Goal: Information Seeking & Learning: Find contact information

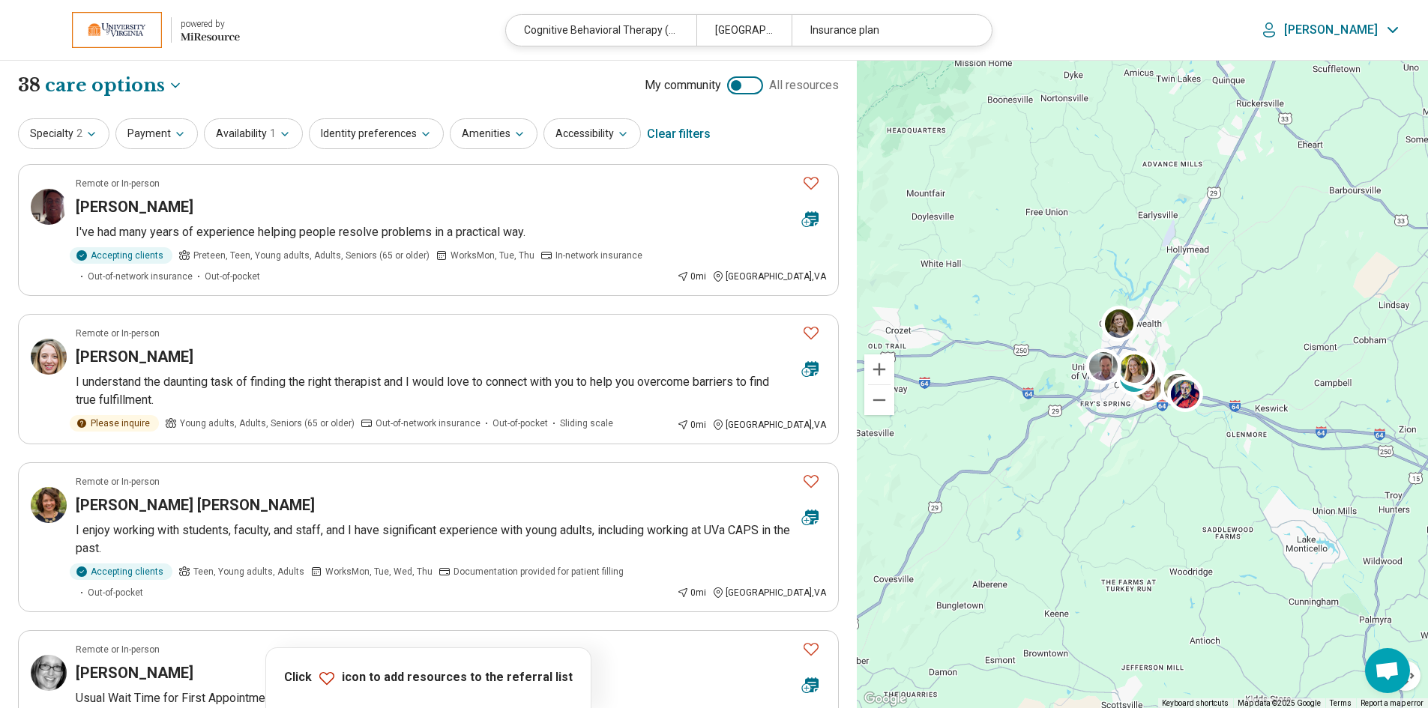
select select "***"
click at [109, 355] on h3 "[PERSON_NAME]" at bounding box center [135, 356] width 118 height 21
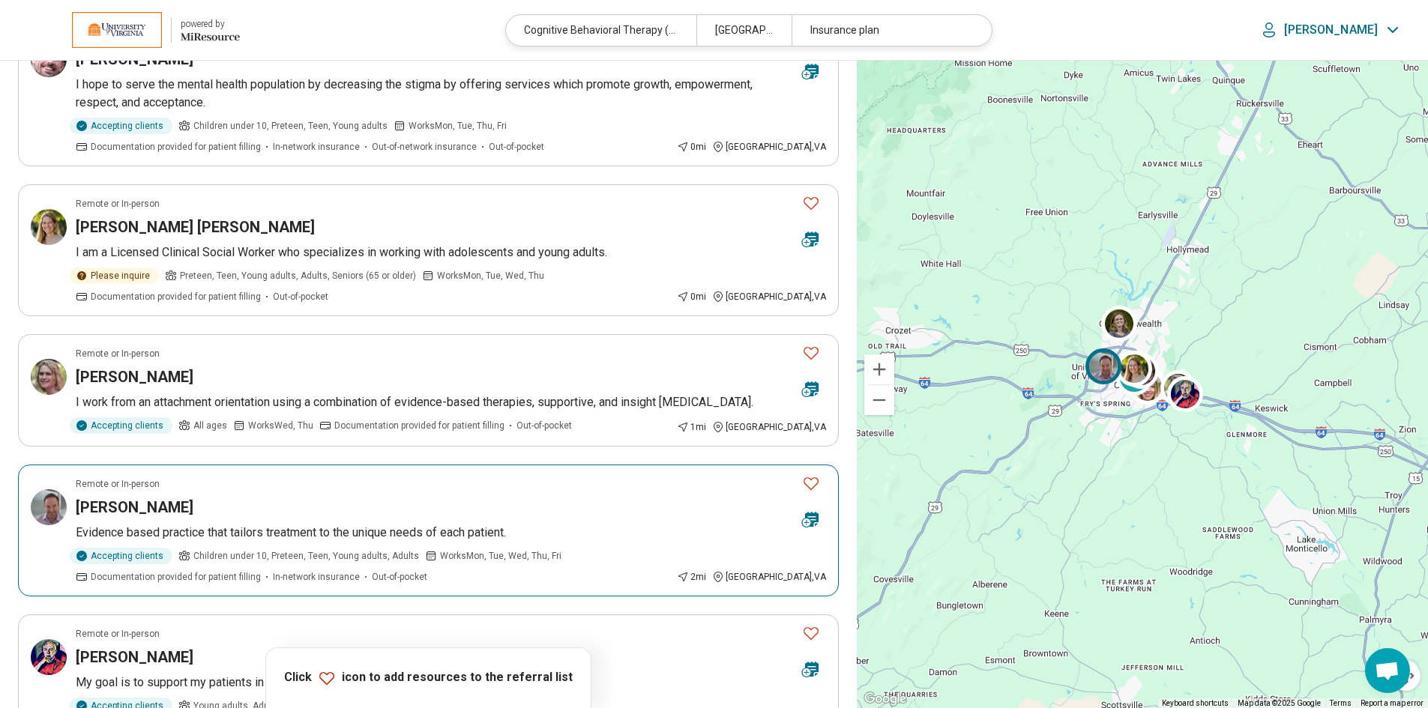
scroll to position [675, 0]
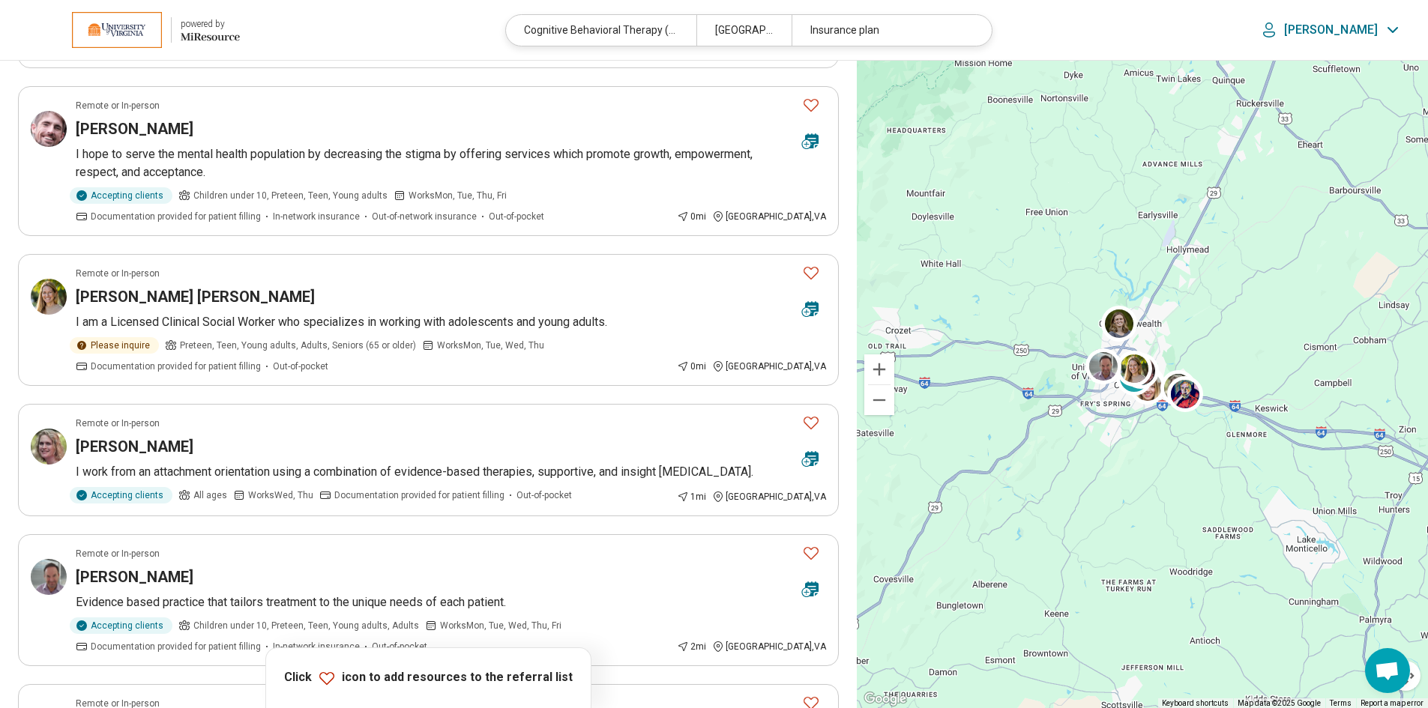
click at [216, 22] on div "powered by" at bounding box center [210, 23] width 59 height 13
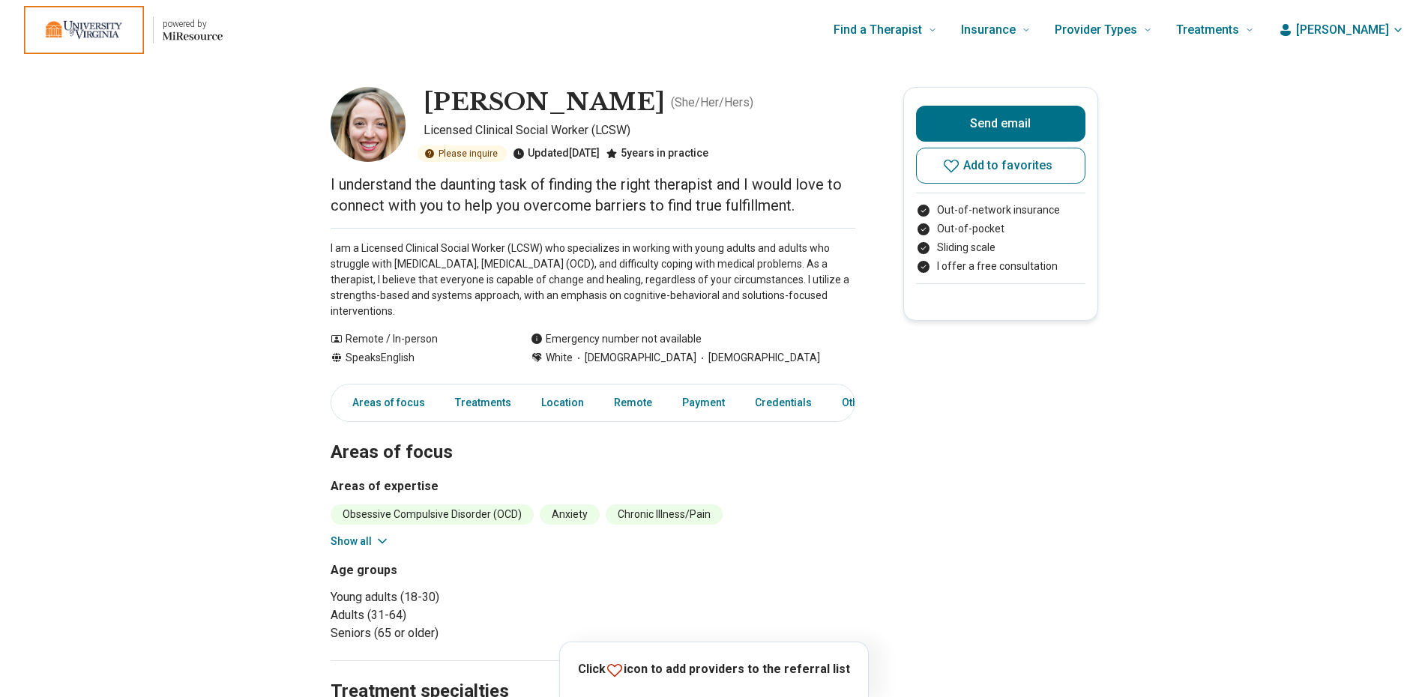
click at [376, 142] on img at bounding box center [368, 124] width 75 height 75
click at [378, 148] on img at bounding box center [368, 124] width 75 height 75
